Goal: Task Accomplishment & Management: Use online tool/utility

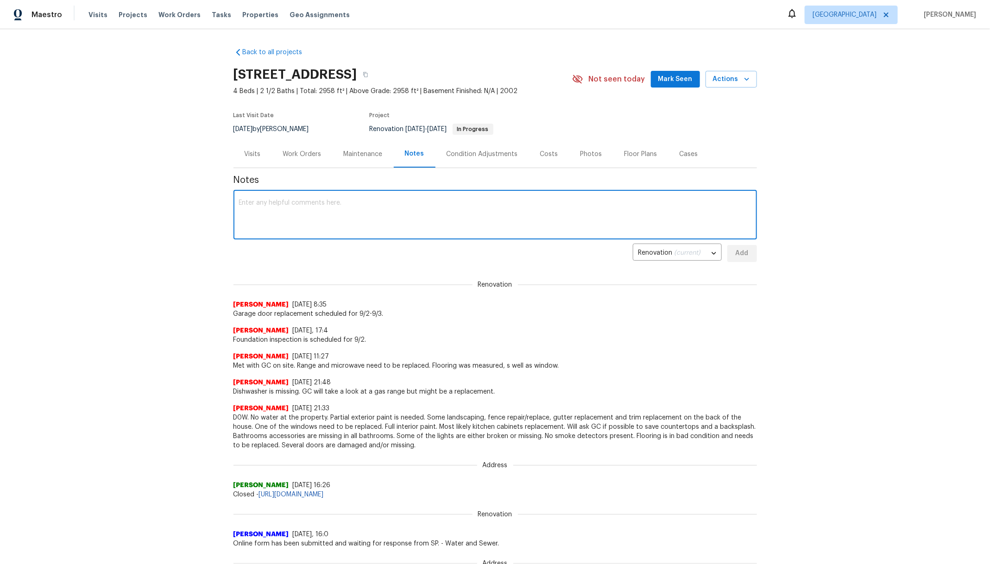
click at [297, 151] on div "Work Orders" at bounding box center [302, 154] width 38 height 9
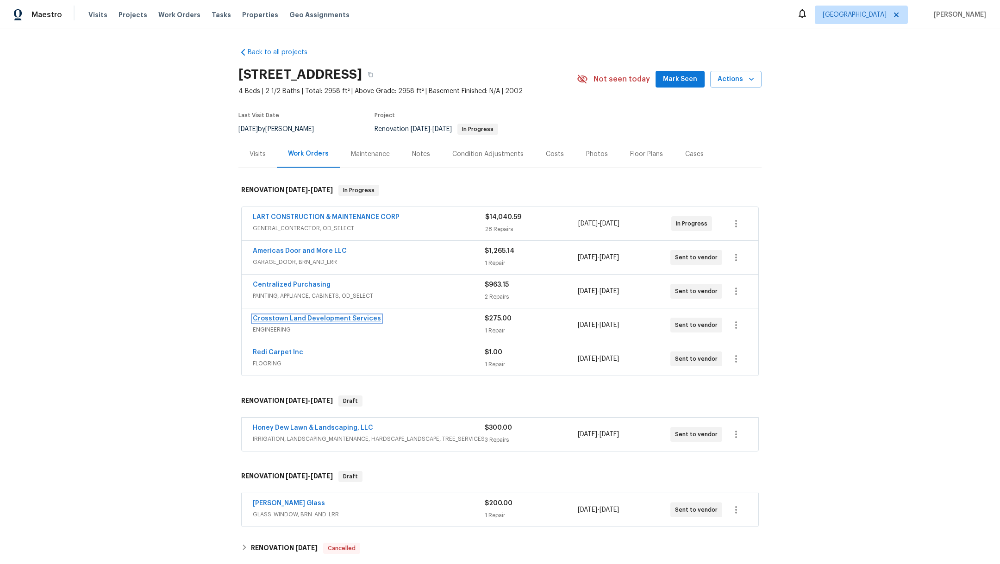
click at [299, 316] on link "Crosstown Land Development Services" at bounding box center [317, 318] width 128 height 6
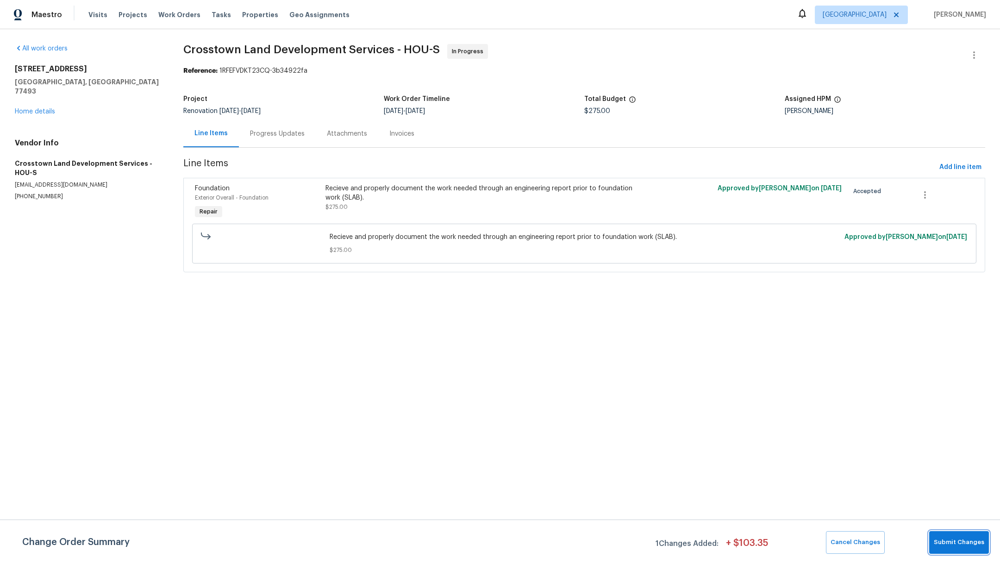
click at [963, 542] on span "Submit Changes" at bounding box center [959, 542] width 50 height 11
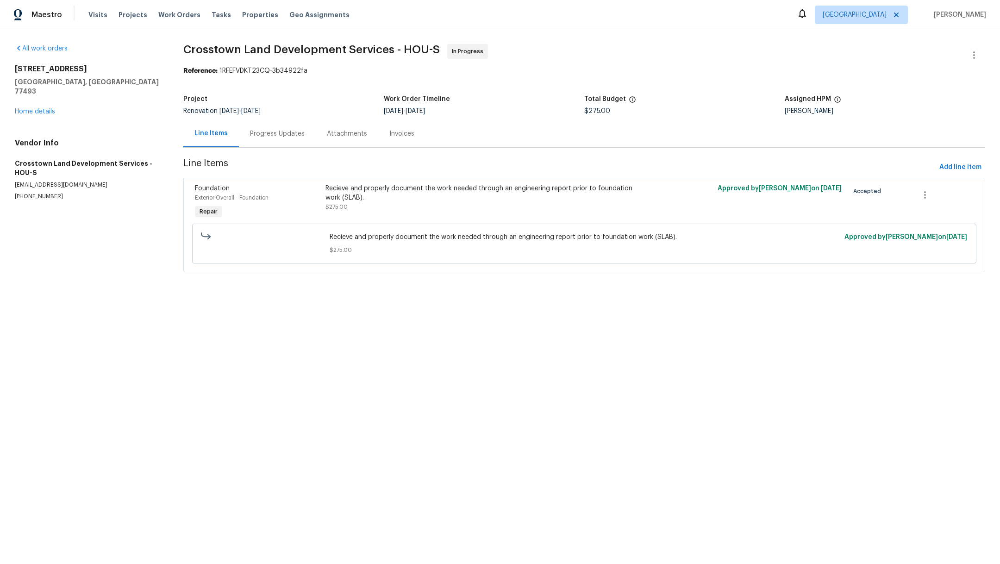
click at [270, 132] on div "Progress Updates" at bounding box center [277, 133] width 55 height 9
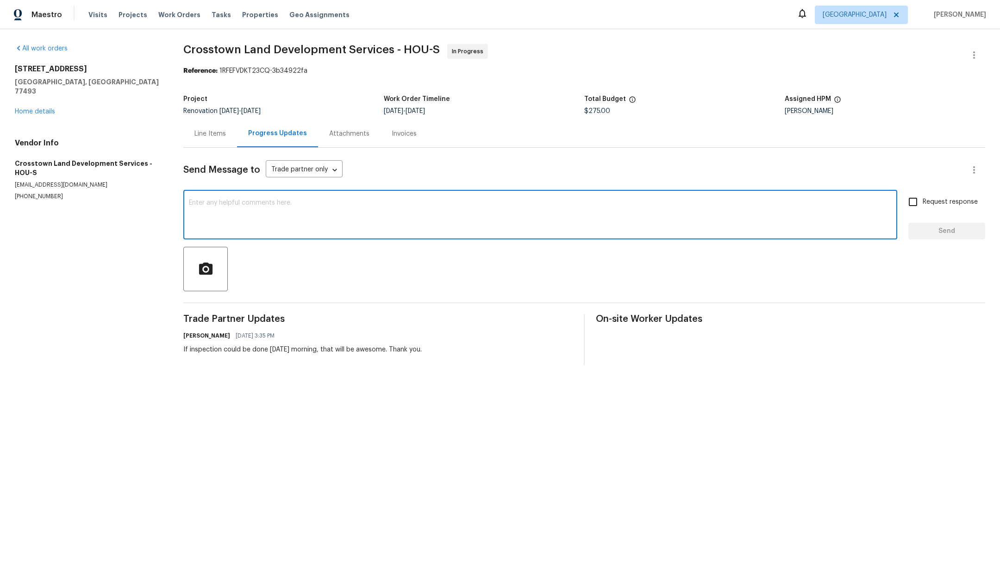
click at [259, 218] on textarea at bounding box center [540, 216] width 703 height 32
click at [322, 203] on textarea "Please confirm that inspection is [DATE]. Alos, we would need to get a report A…" at bounding box center [540, 216] width 703 height 32
click at [454, 213] on textarea "Please confirm that inspection is [DATE]. Also, we would need to get a report A…" at bounding box center [540, 216] width 703 height 32
type textarea "Please confirm that inspection is [DATE]. Also, we would need to get a report A…"
click at [923, 205] on span "Request response" at bounding box center [950, 202] width 55 height 10
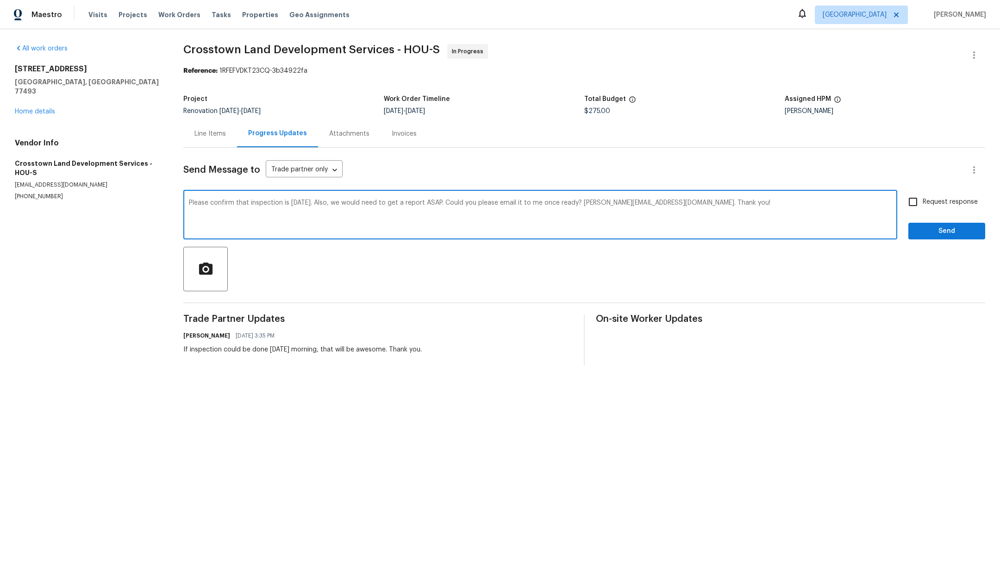
click at [917, 205] on input "Request response" at bounding box center [913, 201] width 19 height 19
checkbox input "true"
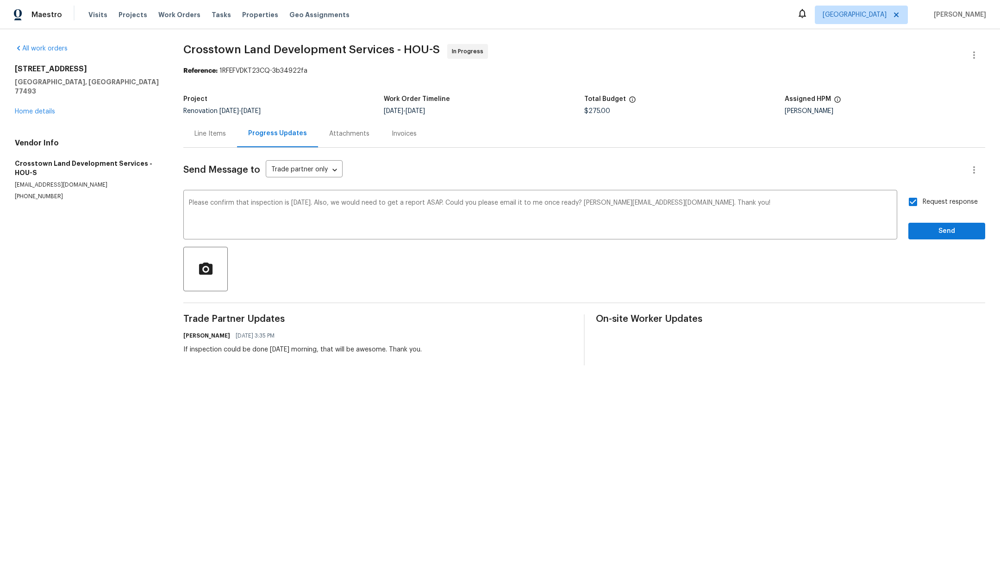
click at [924, 251] on div at bounding box center [584, 269] width 802 height 44
click at [931, 231] on span "Send" at bounding box center [947, 232] width 62 height 12
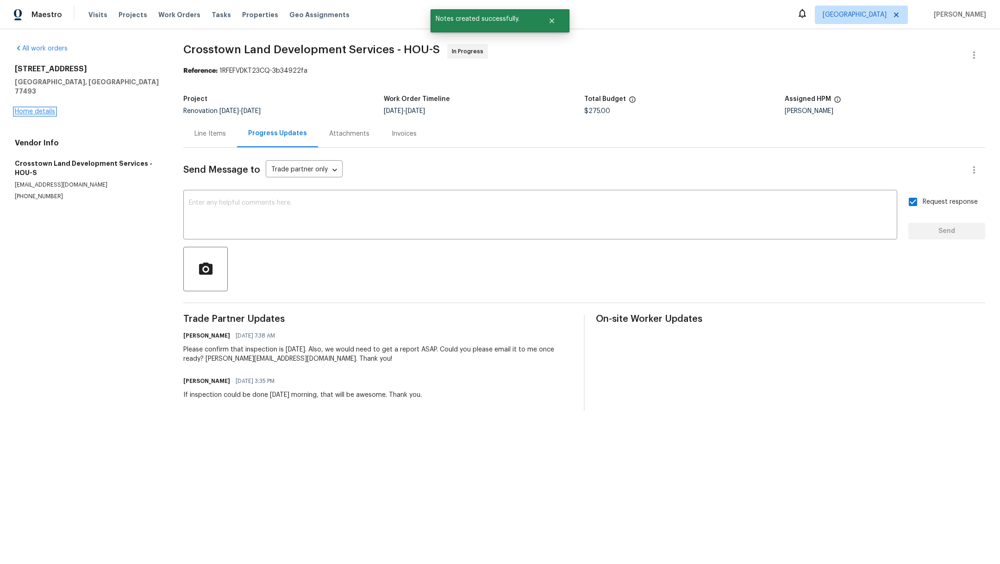
click at [25, 108] on link "Home details" at bounding box center [35, 111] width 40 height 6
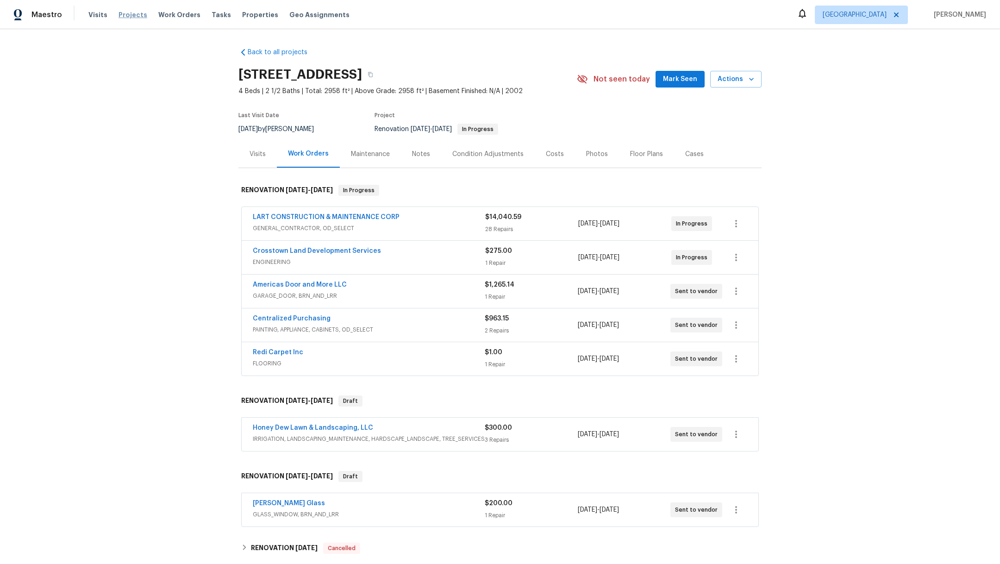
click at [135, 16] on span "Projects" at bounding box center [133, 14] width 29 height 9
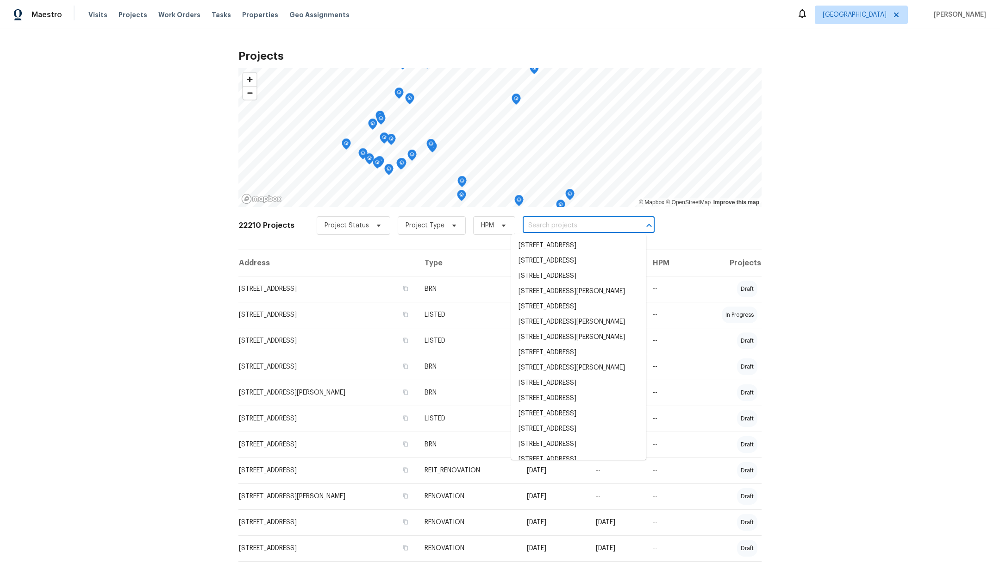
click at [539, 224] on input "text" at bounding box center [576, 226] width 106 height 14
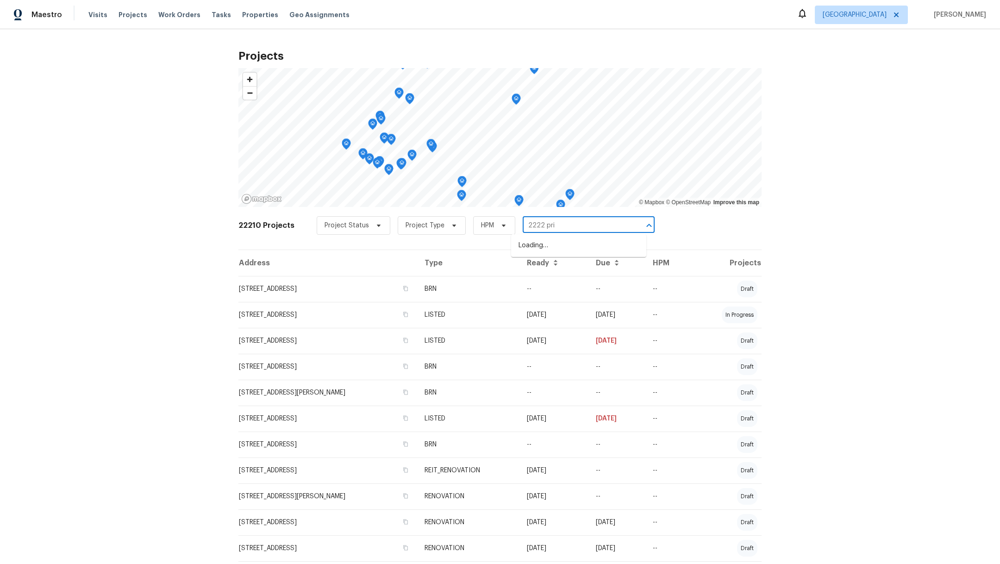
type input "2222 prin"
click at [552, 249] on li "[STREET_ADDRESS]" at bounding box center [578, 245] width 135 height 15
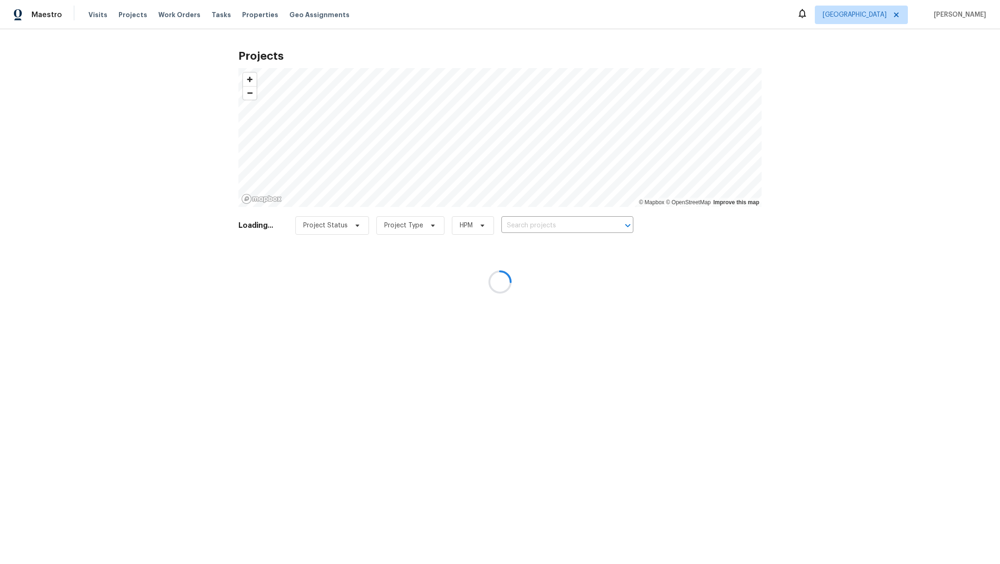
type input "[STREET_ADDRESS]"
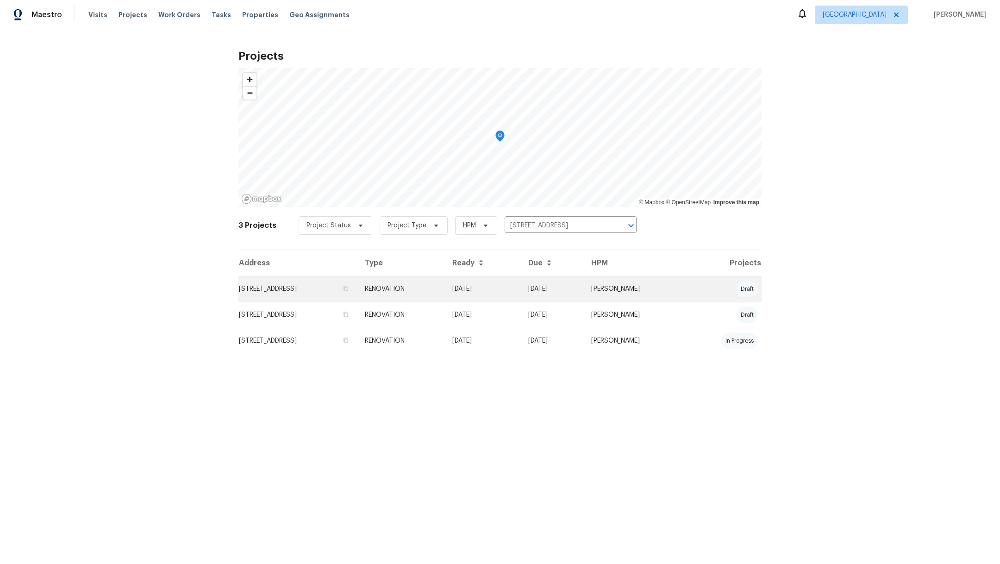
click at [347, 290] on td "[STREET_ADDRESS]" at bounding box center [298, 289] width 119 height 26
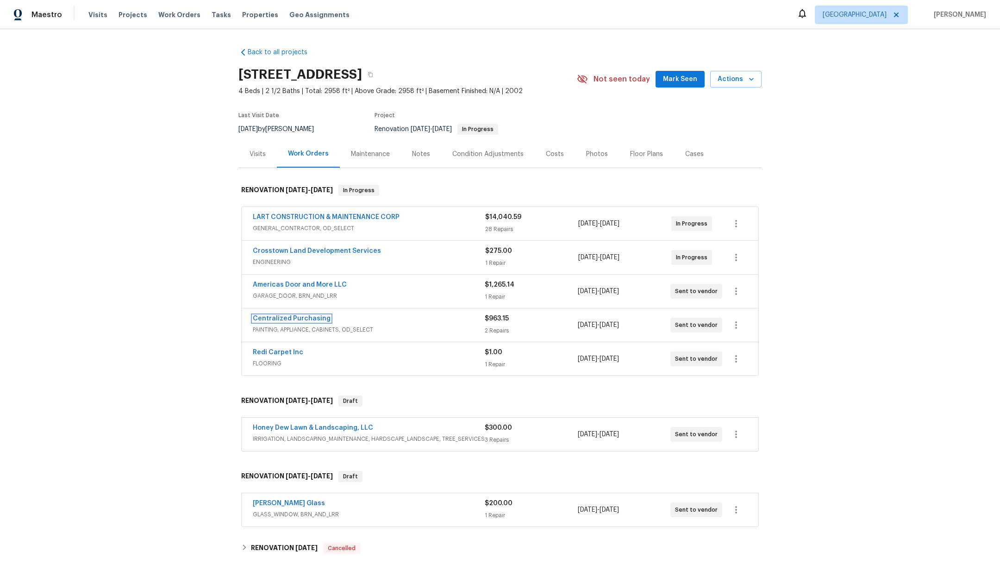
click at [288, 316] on link "Centralized Purchasing" at bounding box center [292, 318] width 78 height 6
